Goal: Information Seeking & Learning: Learn about a topic

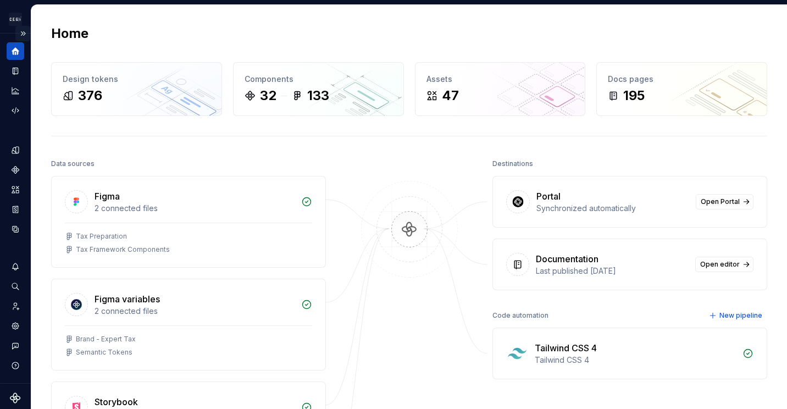
click at [20, 31] on button "Expand sidebar" at bounding box center [22, 33] width 15 height 15
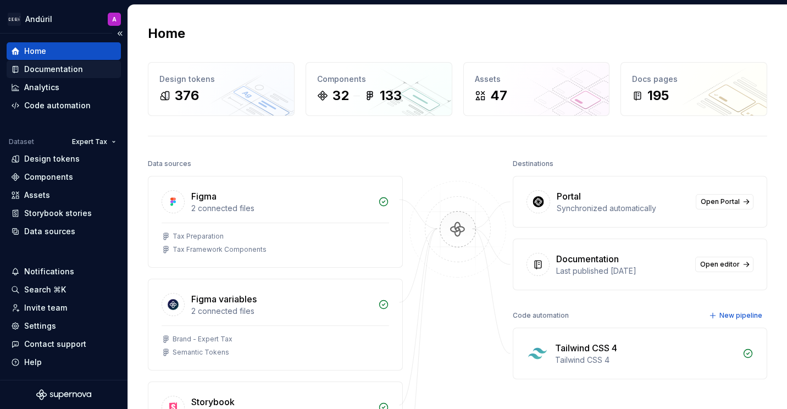
click at [53, 69] on div "Documentation" at bounding box center [53, 69] width 59 height 11
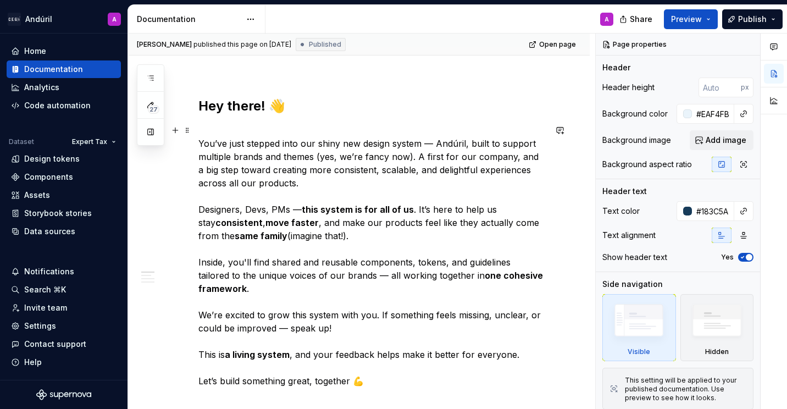
scroll to position [115, 0]
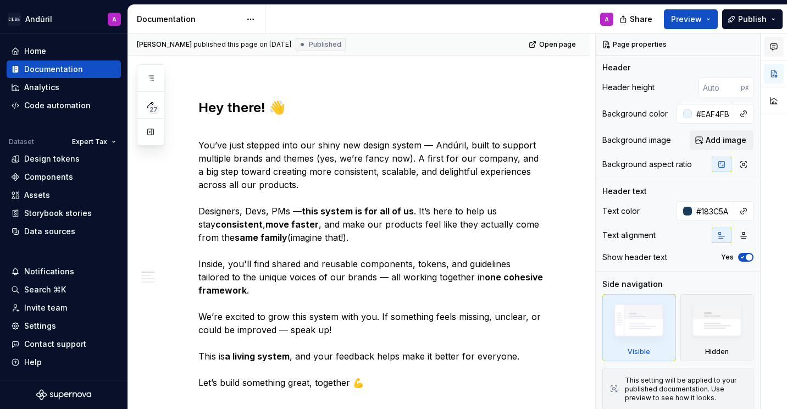
click at [775, 45] on icon "button" at bounding box center [773, 46] width 9 height 9
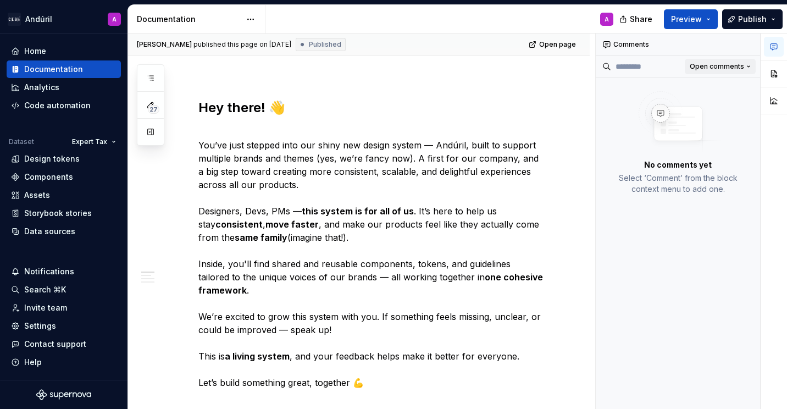
click at [705, 73] on button "Open comments" at bounding box center [720, 66] width 71 height 15
click at [705, 73] on div "Comments Open comments No comments yet Select ‘Comment’ from the block context …" at bounding box center [691, 222] width 191 height 376
type textarea "*"
click at [74, 158] on div "Design tokens" at bounding box center [51, 158] width 55 height 11
